Goal: Task Accomplishment & Management: Manage account settings

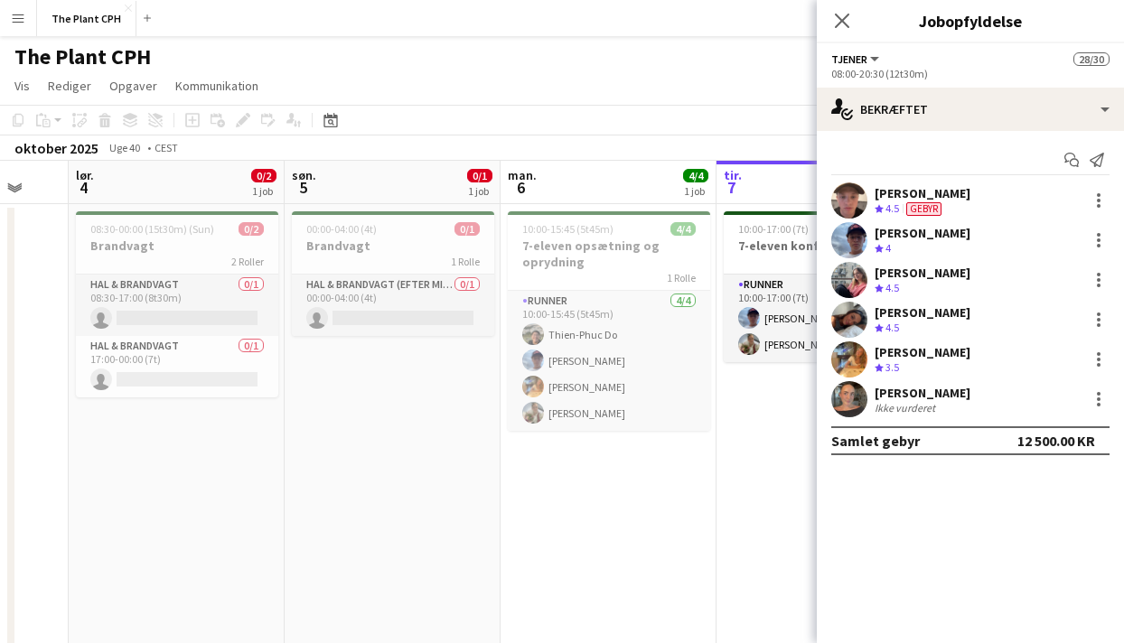
scroll to position [0, 605]
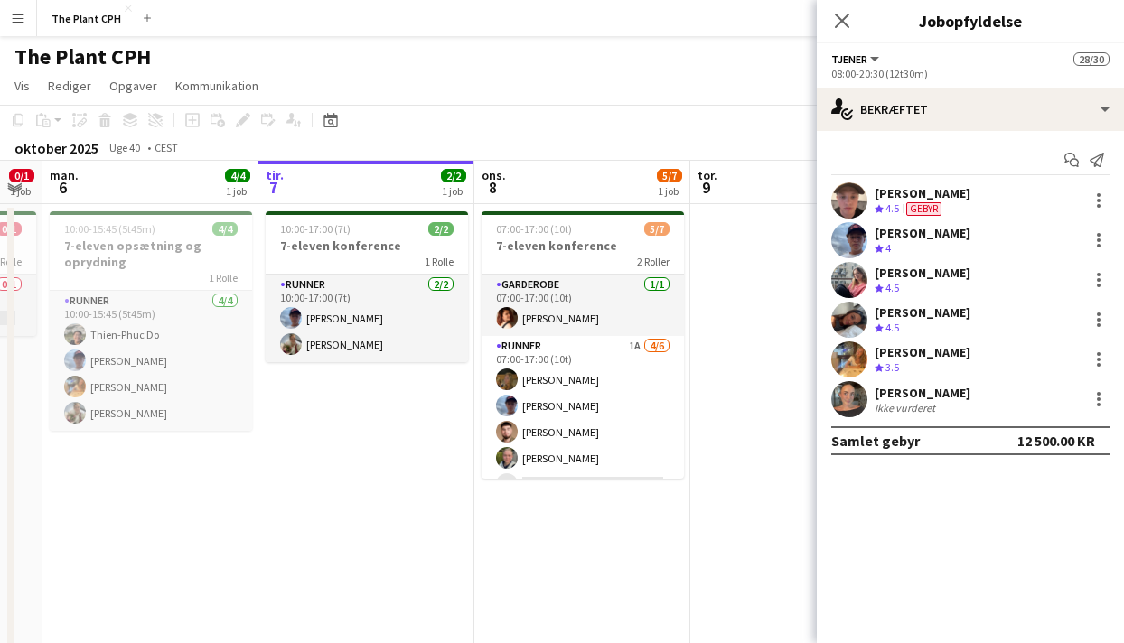
click at [531, 497] on app-date-cell "07:00-17:00 (10t) 5/7 7-eleven konference 2 Roller Garderobe 1/1 07:00-17:00 (1…" at bounding box center [582, 460] width 216 height 513
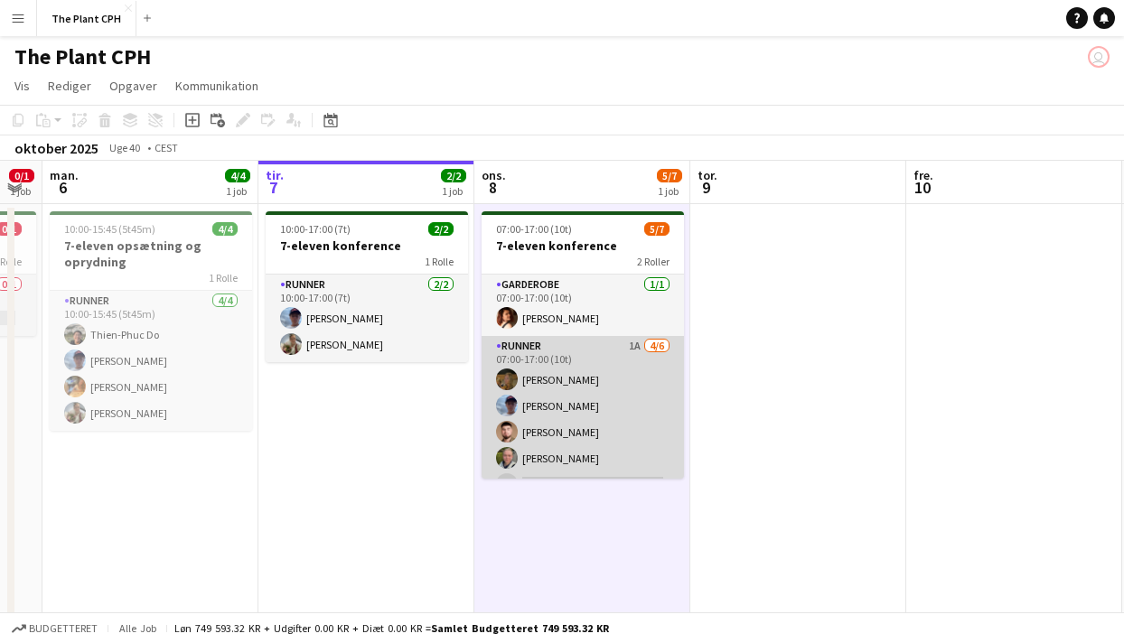
click at [600, 431] on app-card-role "Runner 1A [DATE] 07:00-17:00 (10t) [PERSON_NAME] [PERSON_NAME] [PERSON_NAME] [P…" at bounding box center [582, 432] width 202 height 192
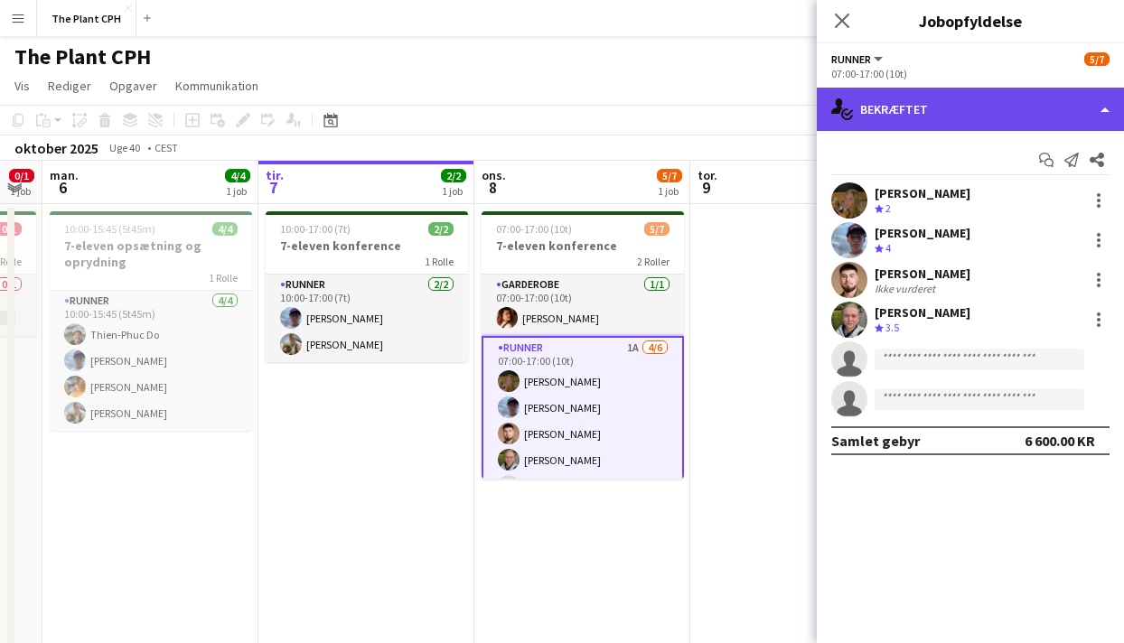
click at [1021, 105] on div "single-neutral-actions-check-2 Bekræftet" at bounding box center [970, 109] width 307 height 43
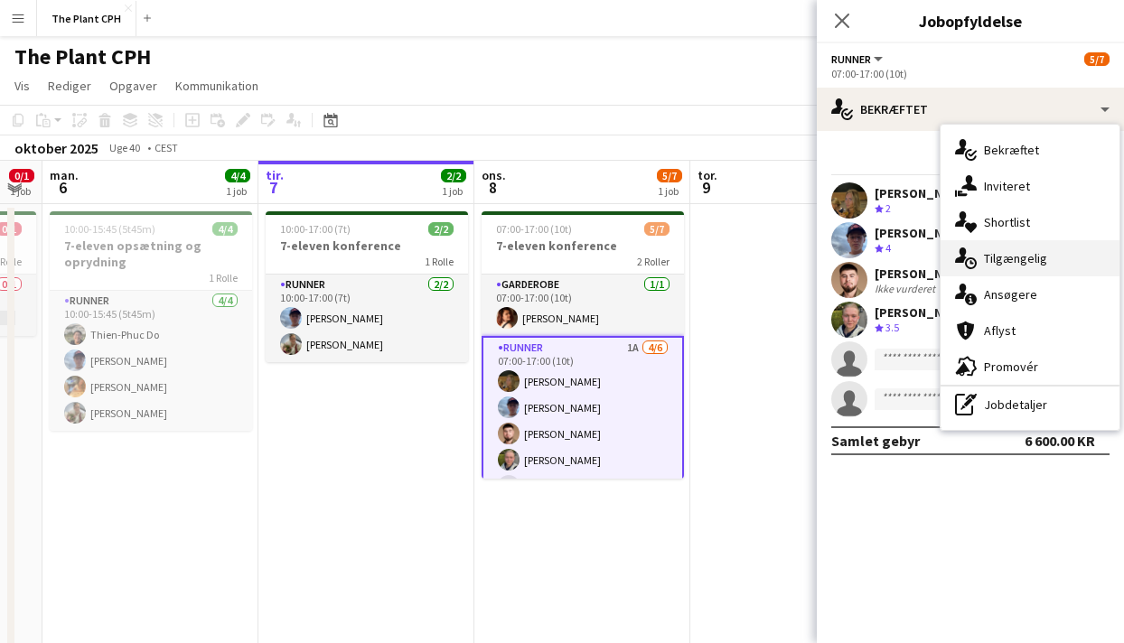
click at [1040, 258] on span "Tilgængelig" at bounding box center [1015, 258] width 63 height 16
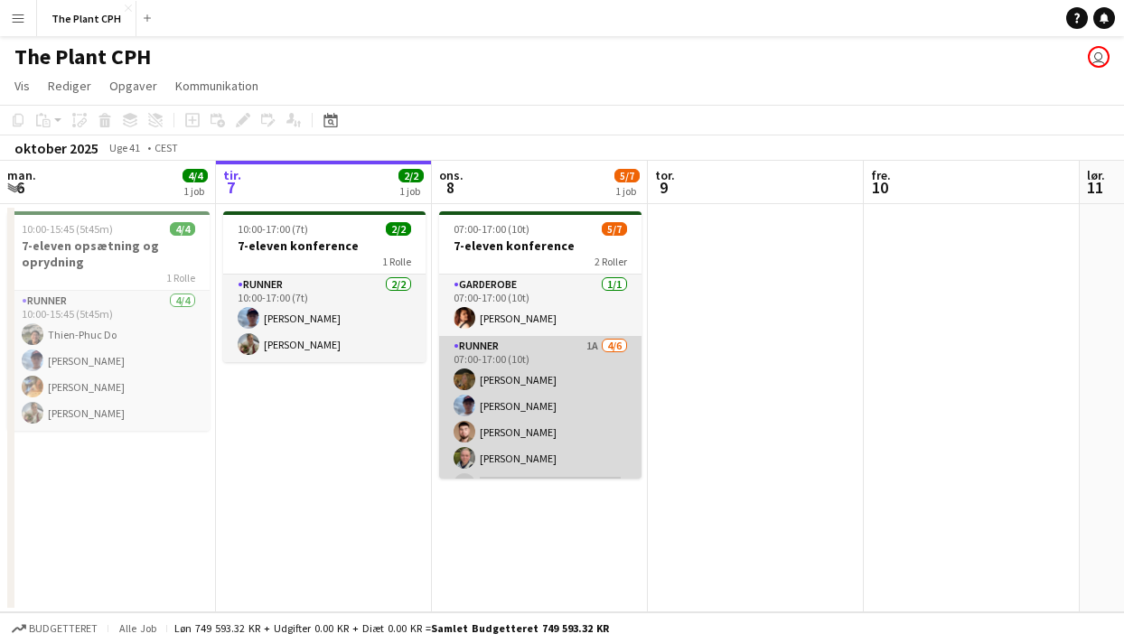
click at [511, 380] on app-card-role "Runner 1A [DATE] 07:00-17:00 (10t) [PERSON_NAME] [PERSON_NAME] [PERSON_NAME] [P…" at bounding box center [540, 432] width 202 height 192
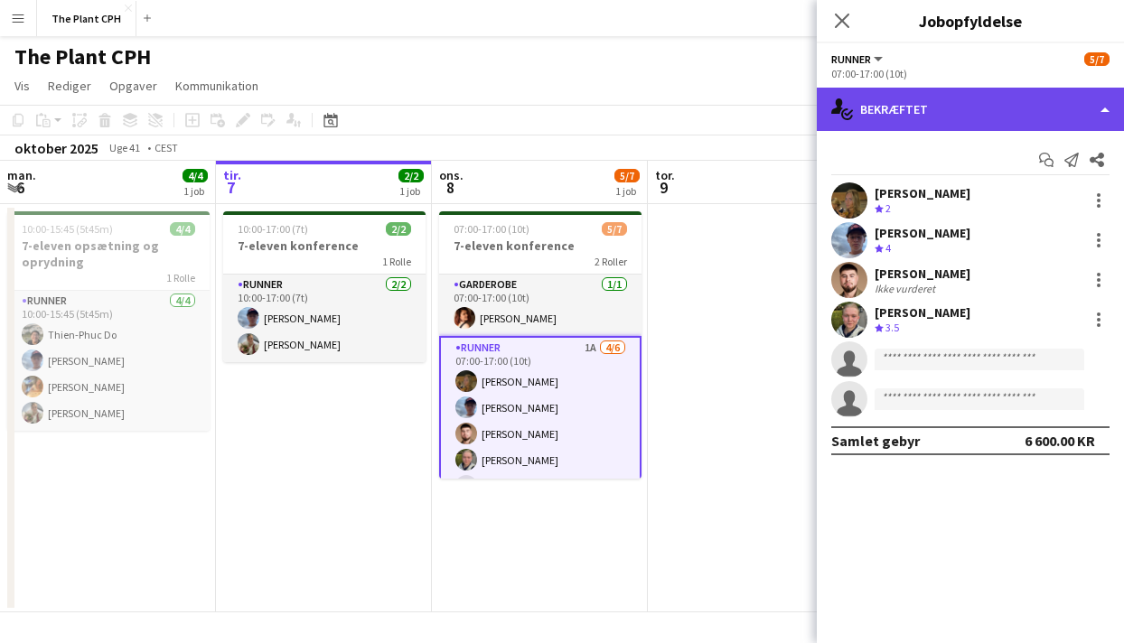
click at [938, 120] on div "single-neutral-actions-check-2 Bekræftet" at bounding box center [970, 109] width 307 height 43
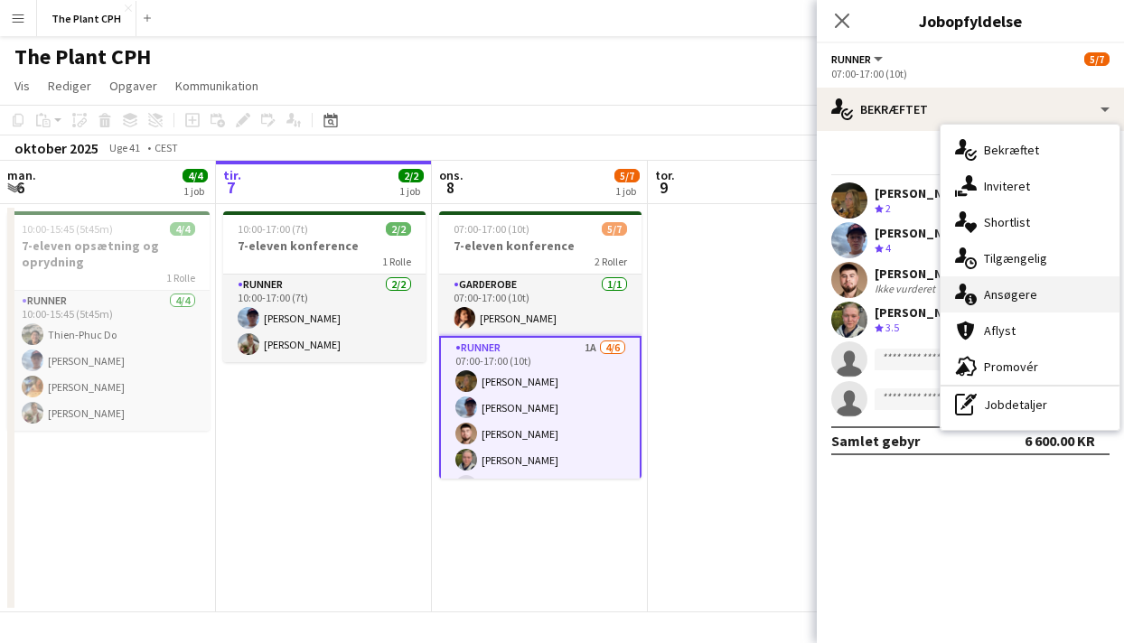
click at [1002, 286] on span "Ansøgere" at bounding box center [1010, 294] width 53 height 16
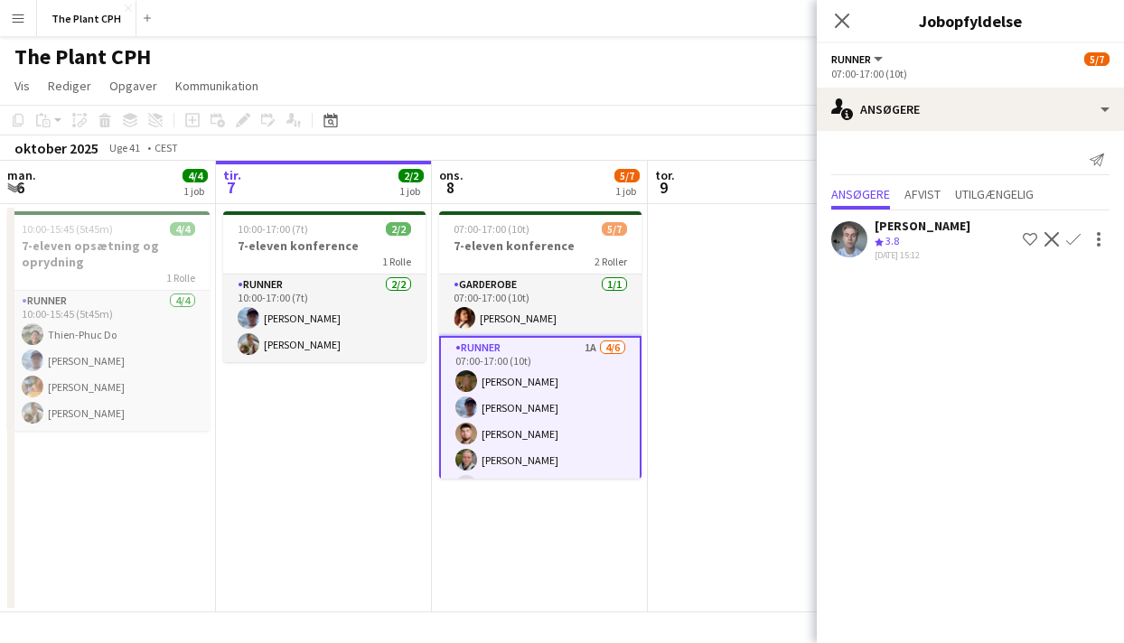
click at [1069, 238] on app-icon "Bekræft" at bounding box center [1073, 239] width 14 height 14
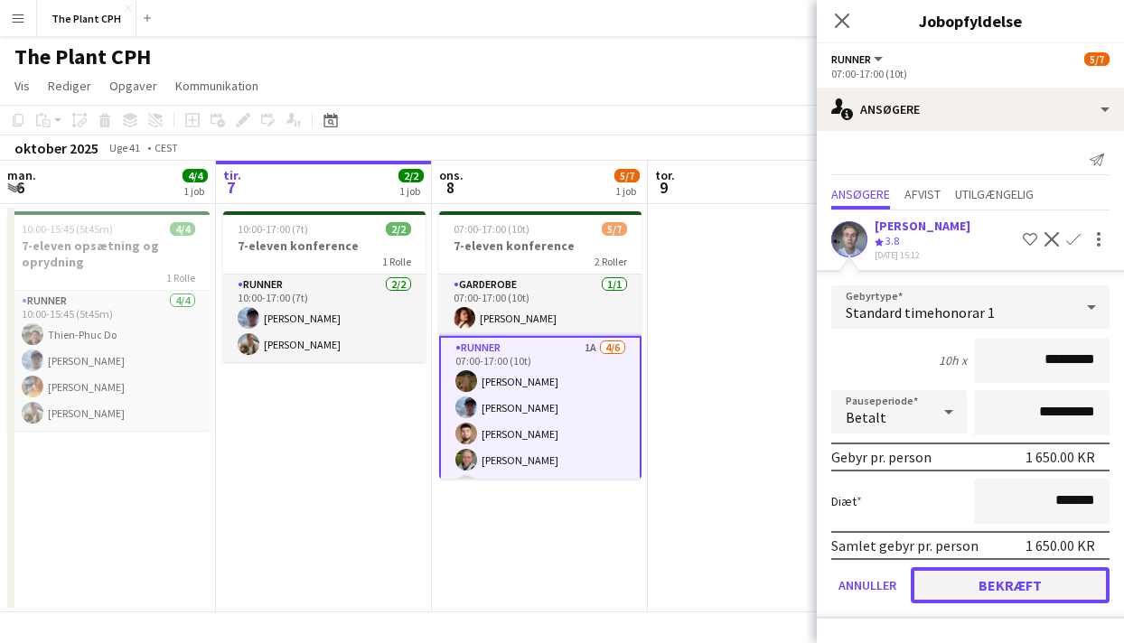
click at [1030, 588] on button "Bekræft" at bounding box center [1009, 585] width 199 height 36
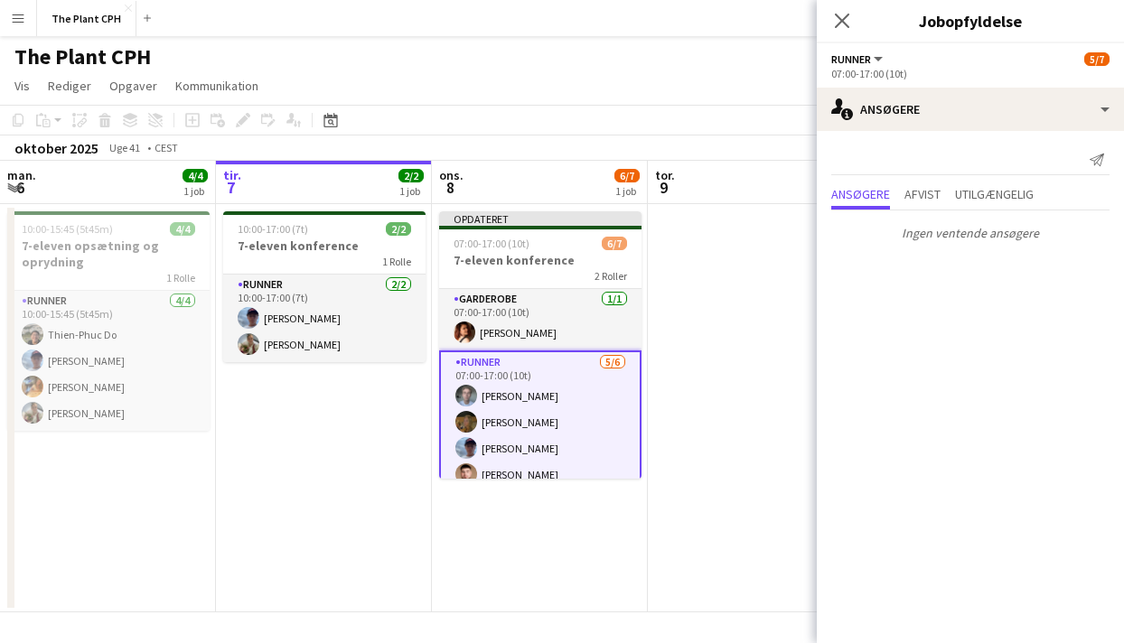
click at [684, 281] on app-date-cell at bounding box center [756, 408] width 216 height 408
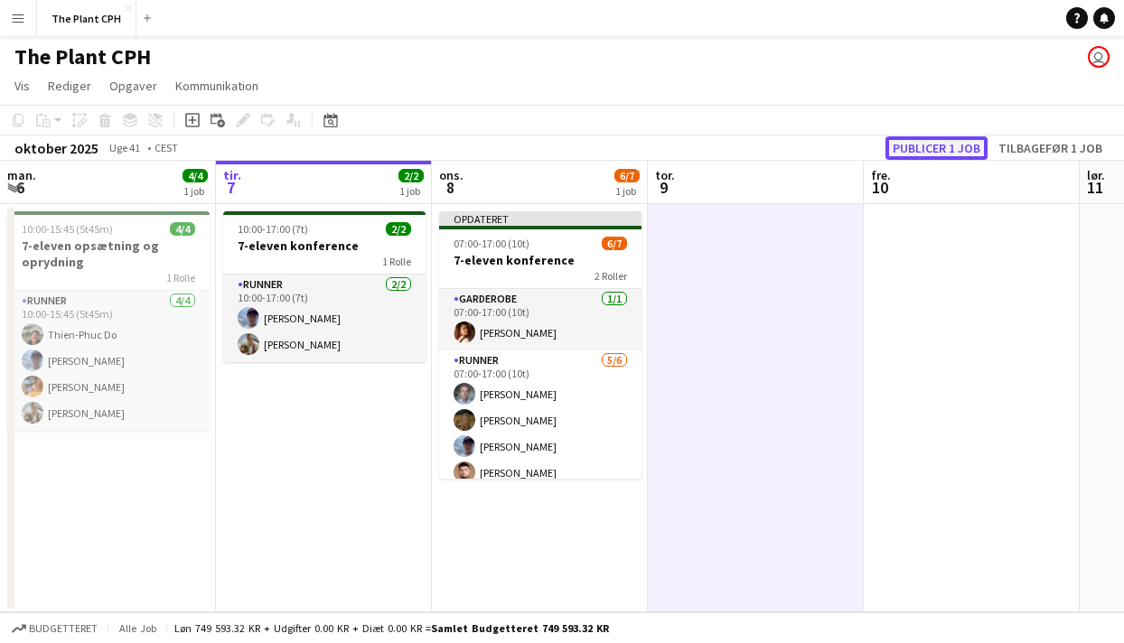
click at [929, 140] on button "Publicer 1 job" at bounding box center [936, 147] width 102 height 23
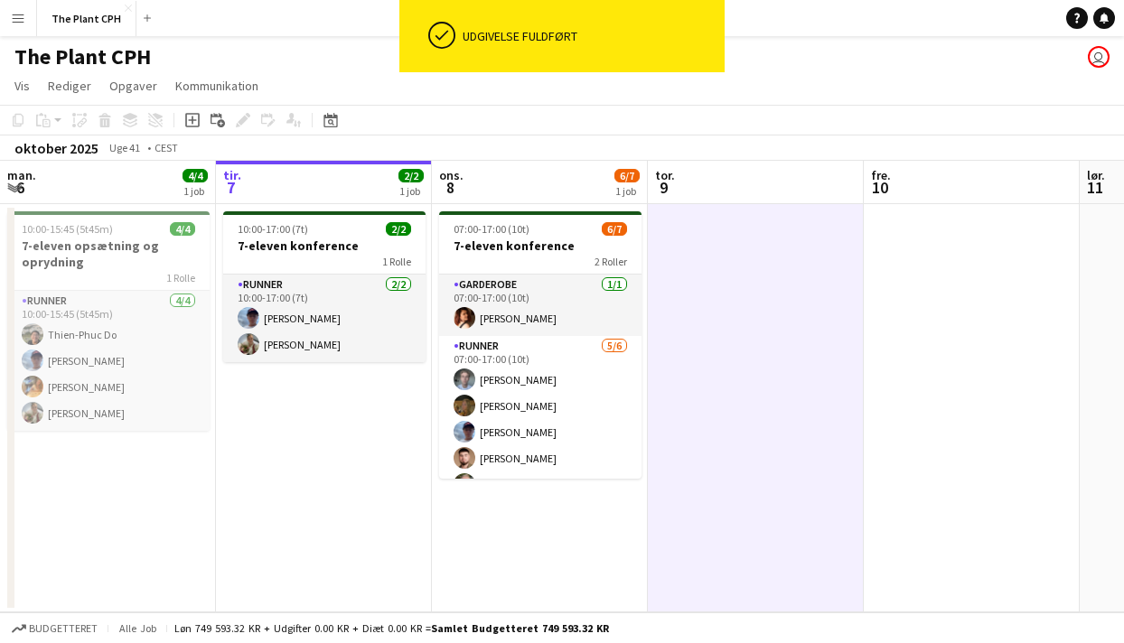
scroll to position [50, 0]
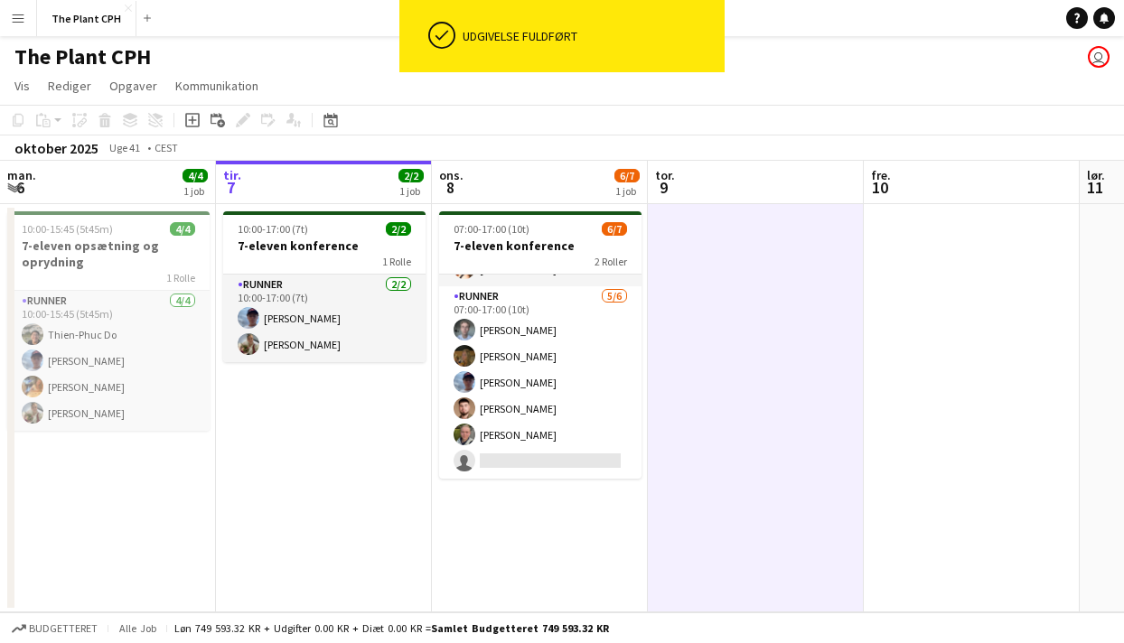
click at [29, 22] on button "Menu" at bounding box center [18, 18] width 36 height 36
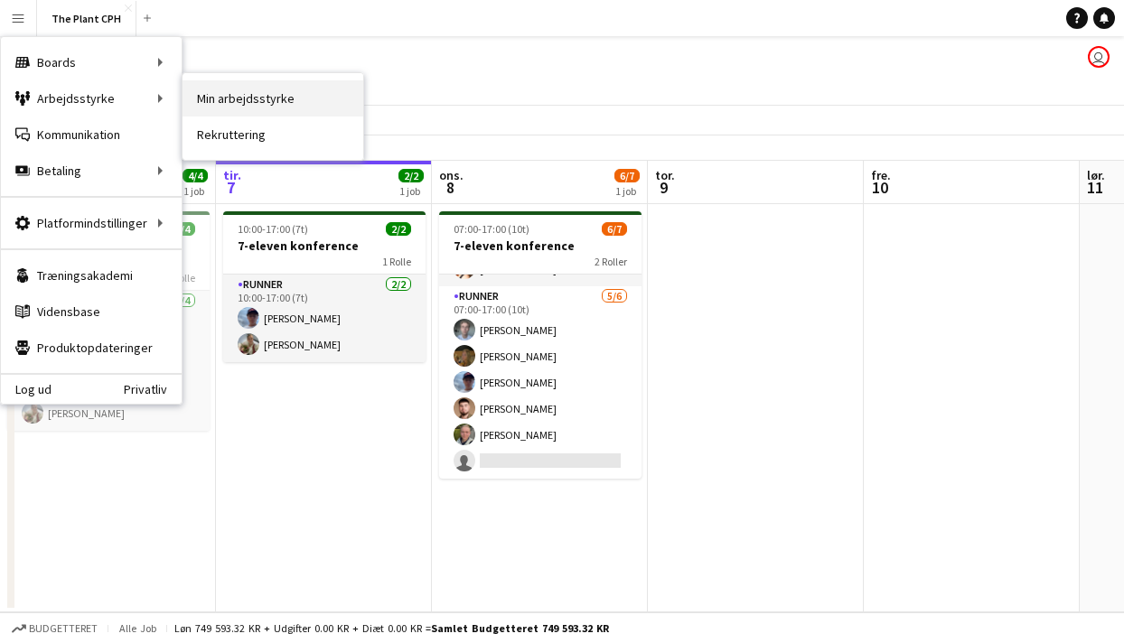
click at [251, 107] on link "Min arbejdsstyrke" at bounding box center [272, 98] width 181 height 36
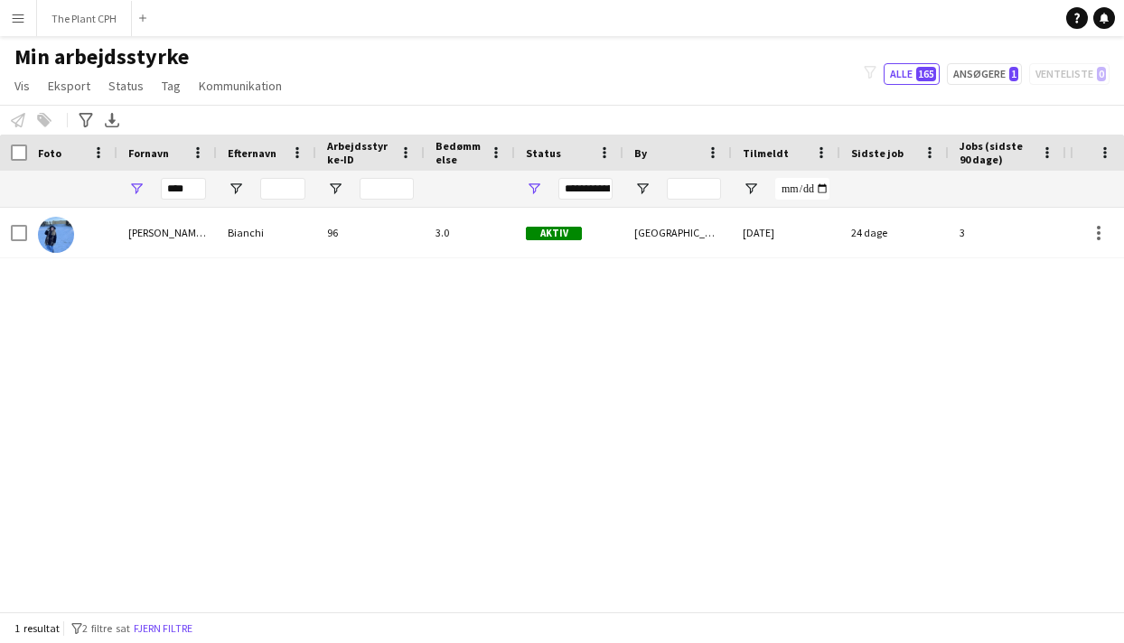
click at [971, 90] on div "Min arbejdsstyrke Vis Visninger Standardvisning Ny visning Opdater visning Slet…" at bounding box center [562, 73] width 1124 height 61
click at [983, 75] on button "Ansøgere 1" at bounding box center [984, 74] width 75 height 22
type input "**********"
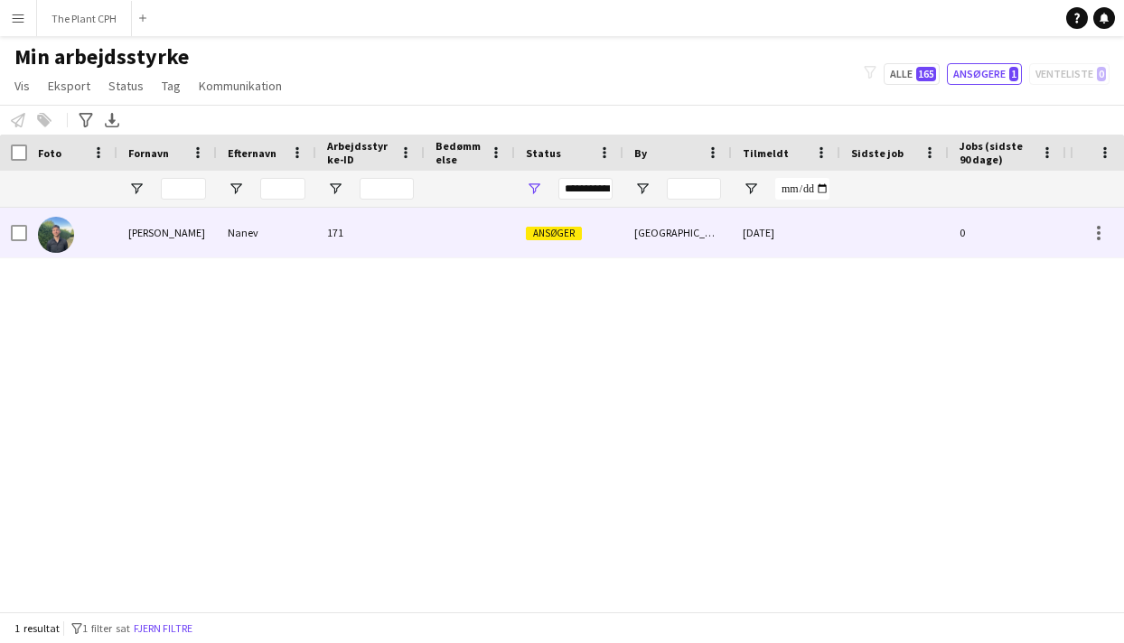
click at [302, 238] on div "Nanev" at bounding box center [266, 233] width 99 height 50
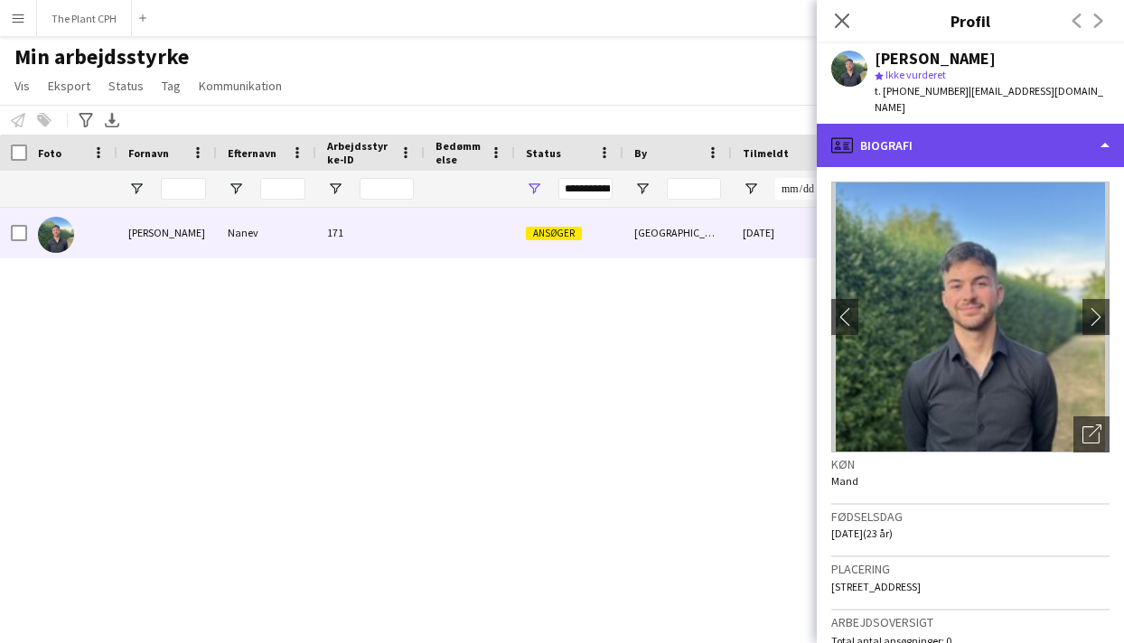
click at [952, 140] on div "profile Biografi" at bounding box center [970, 145] width 307 height 43
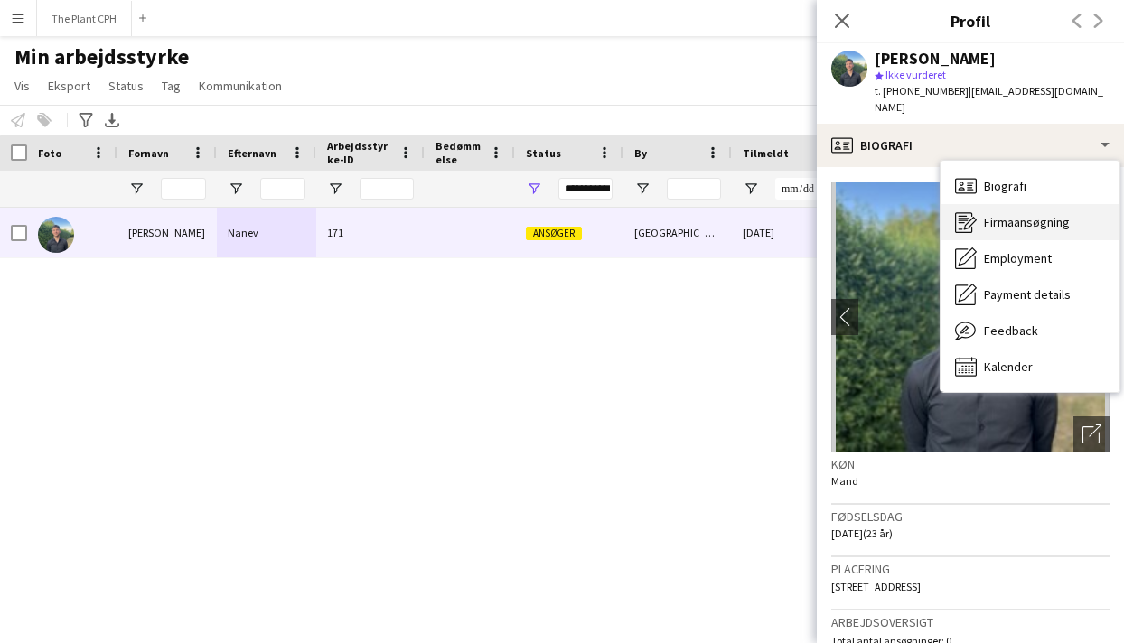
click at [1041, 214] on span "Firmaansøgning" at bounding box center [1027, 222] width 86 height 16
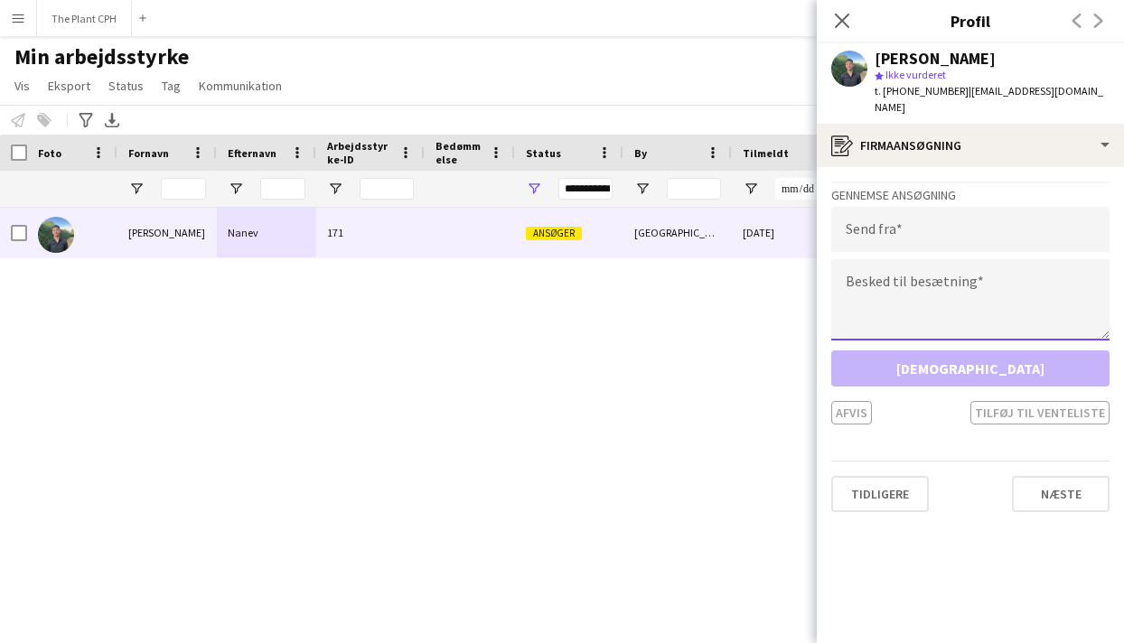
click at [931, 275] on textarea at bounding box center [970, 299] width 278 height 81
paste textarea "**********"
type textarea "**********"
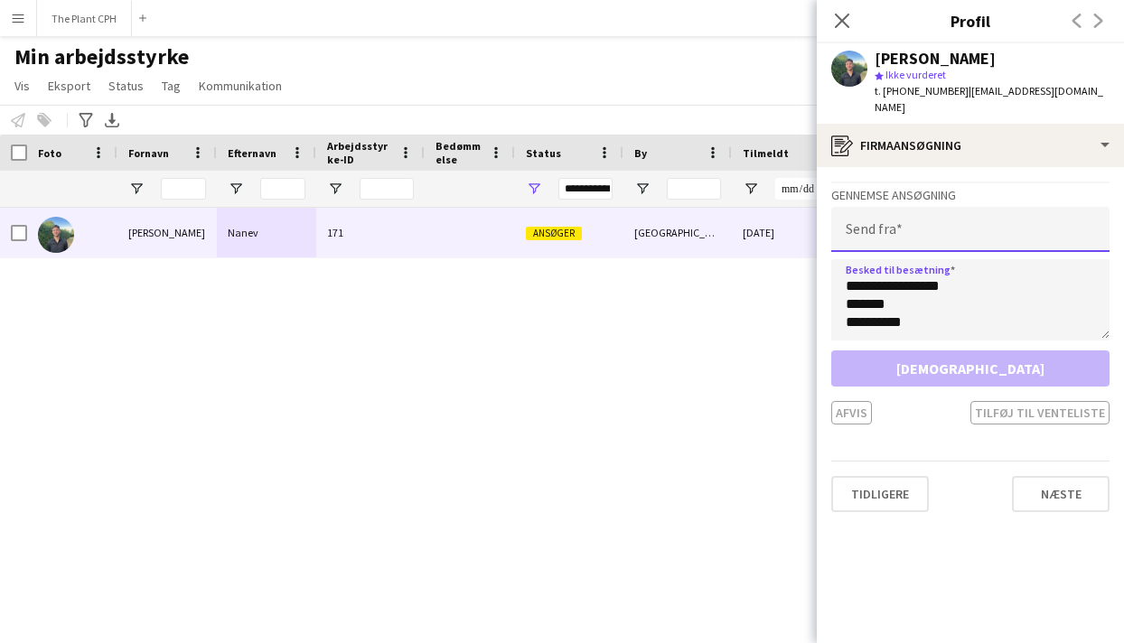
click at [929, 207] on input "email" at bounding box center [970, 229] width 278 height 45
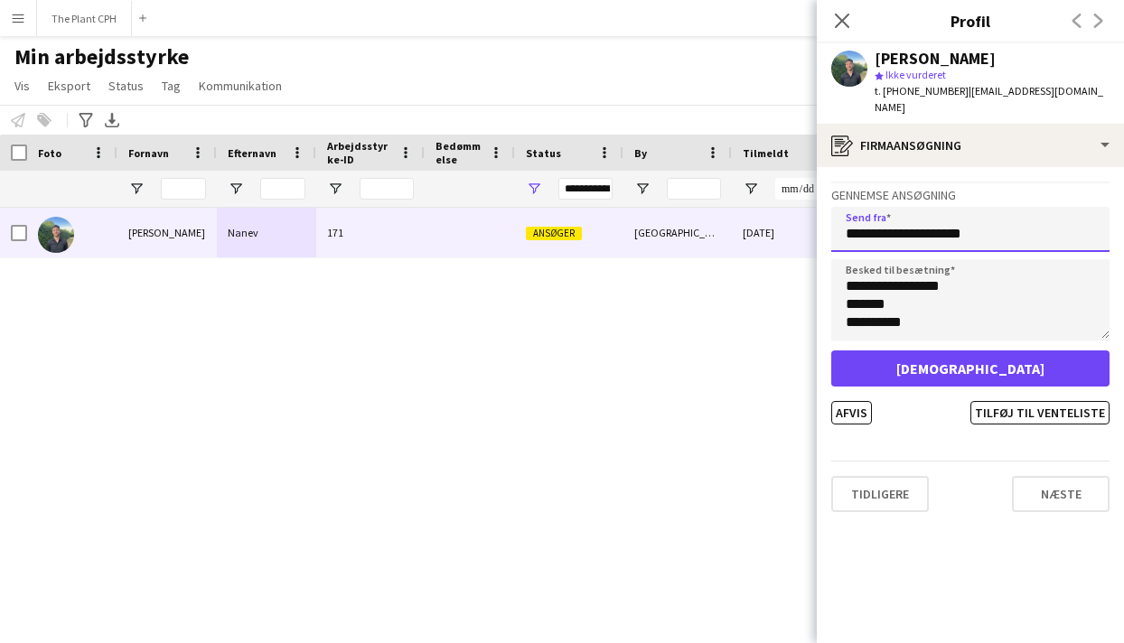
type input "**********"
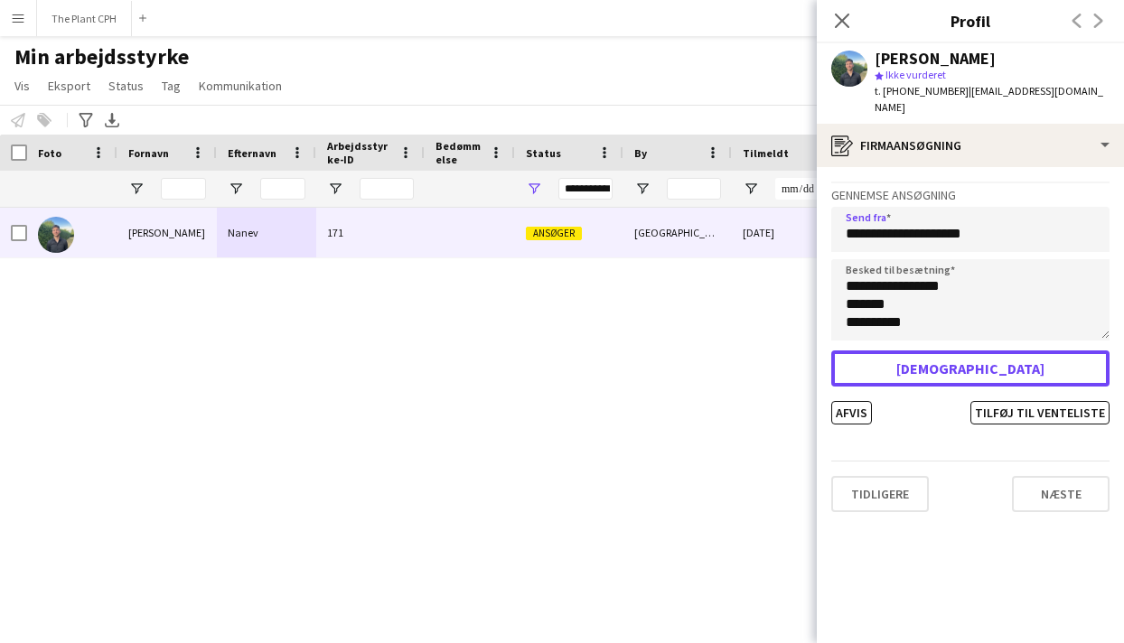
click at [945, 355] on button "[DEMOGRAPHIC_DATA]" at bounding box center [970, 368] width 278 height 36
